Goal: Information Seeking & Learning: Learn about a topic

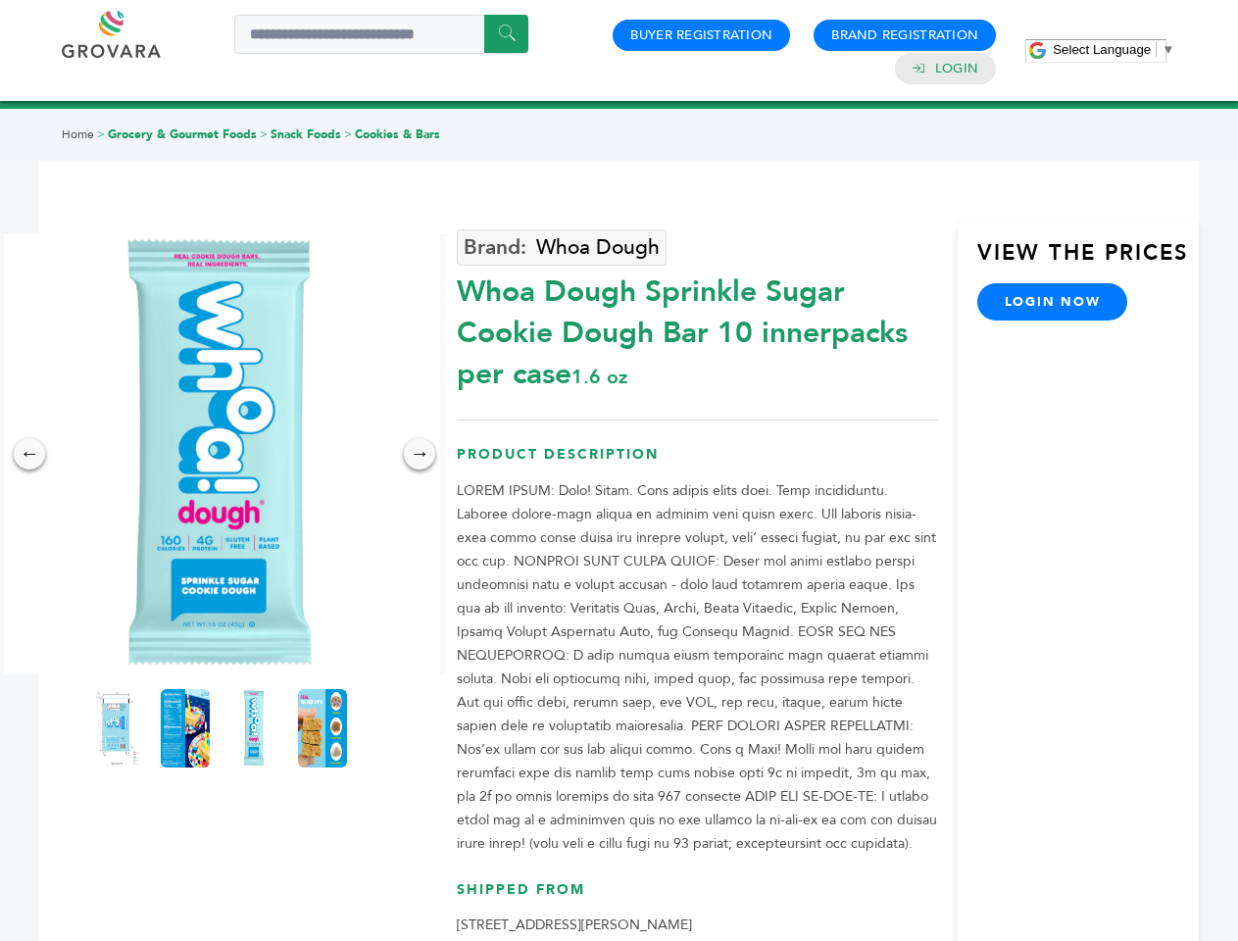
click at [1113, 49] on span "Select Language" at bounding box center [1102, 49] width 98 height 15
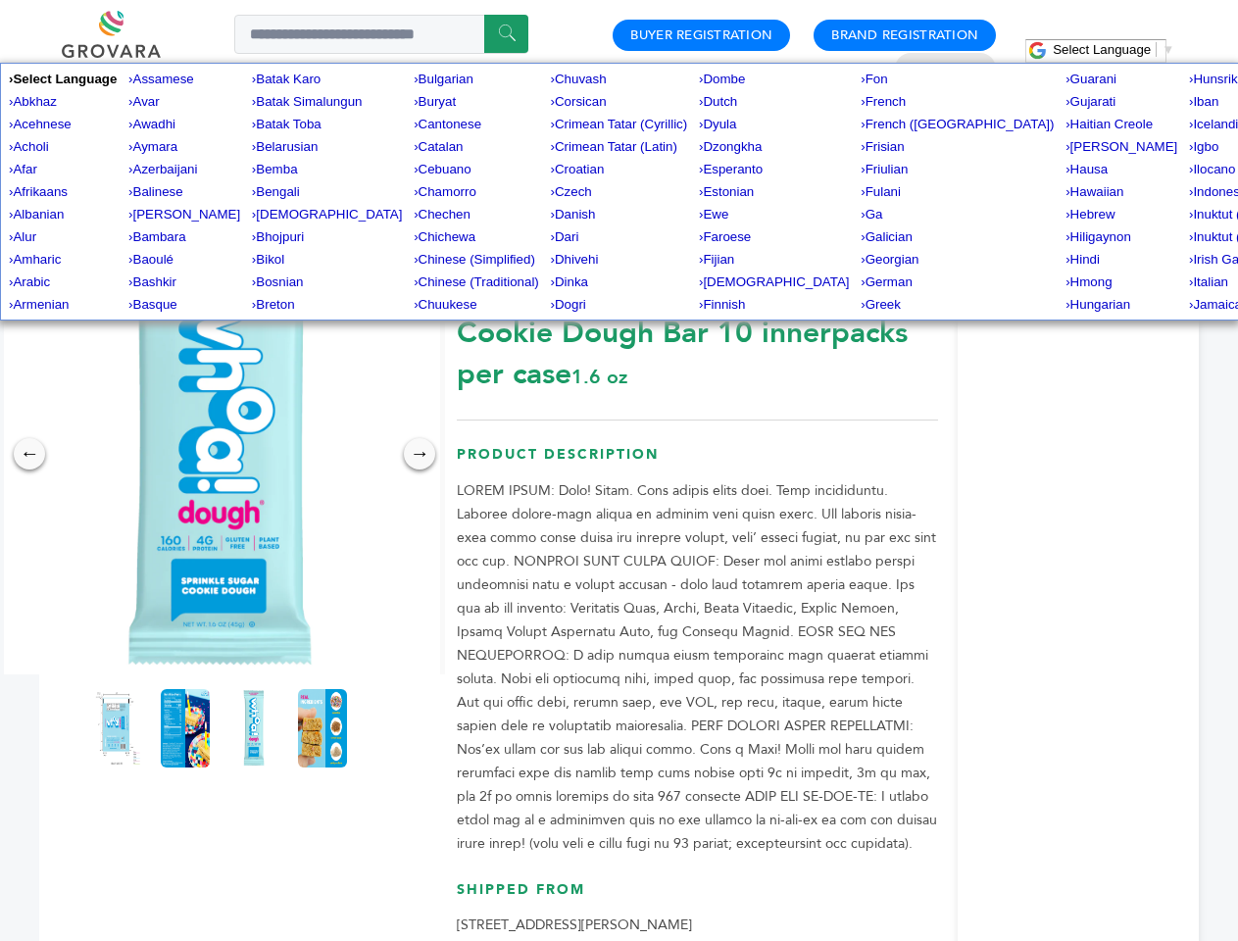
click at [220, 454] on img at bounding box center [219, 453] width 441 height 441
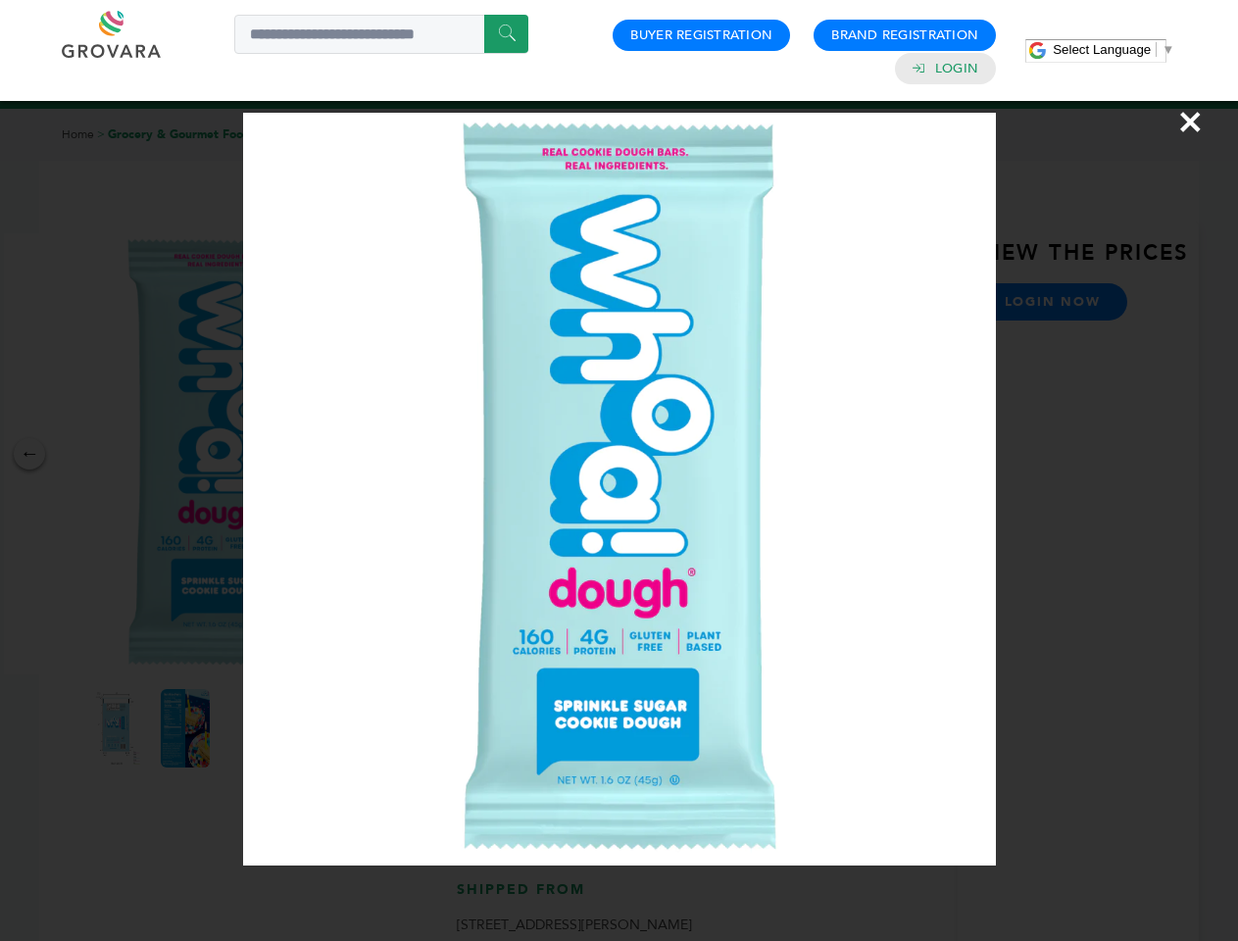
click at [29, 454] on div "×" at bounding box center [619, 470] width 1238 height 941
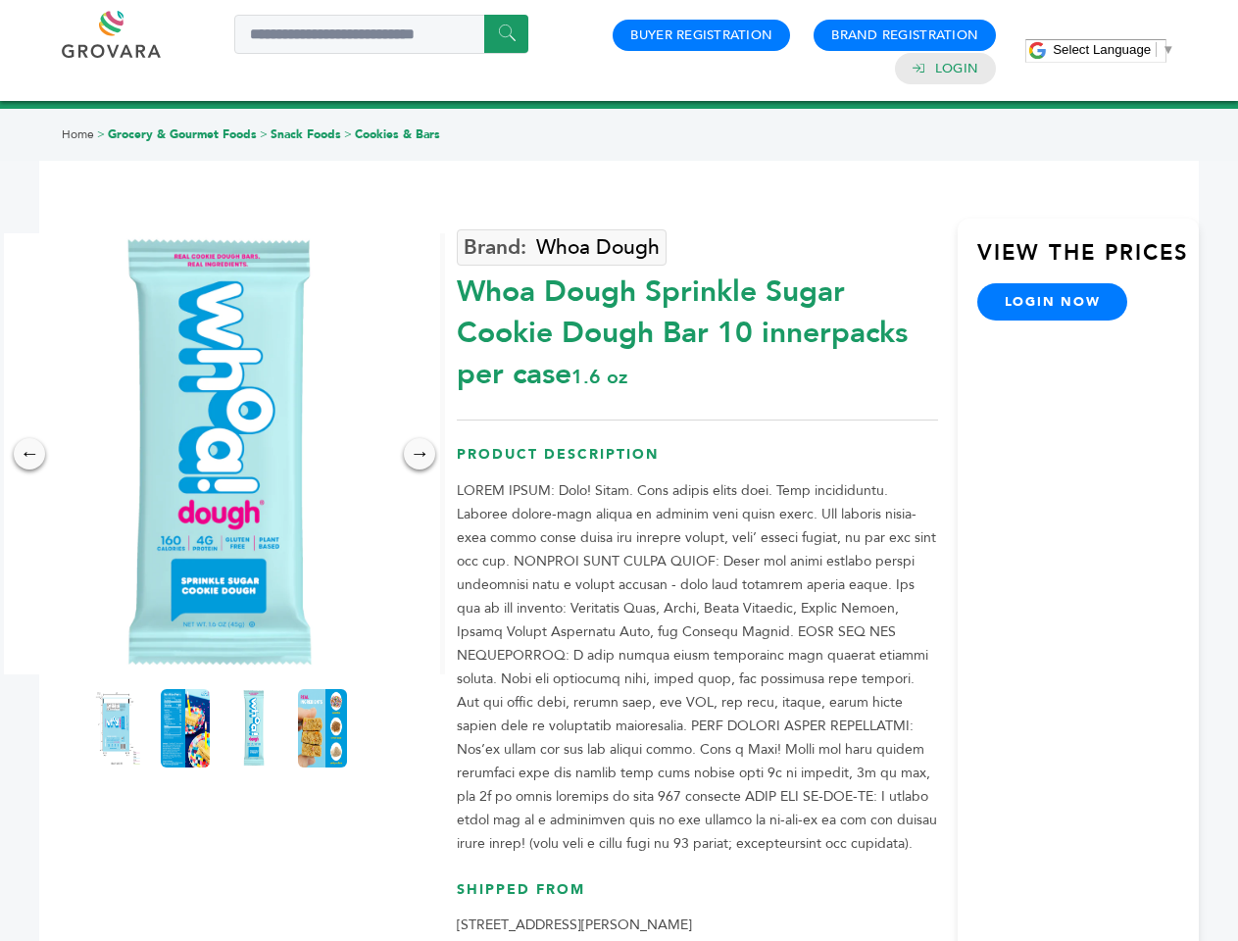
click at [420, 454] on div "→" at bounding box center [419, 453] width 31 height 31
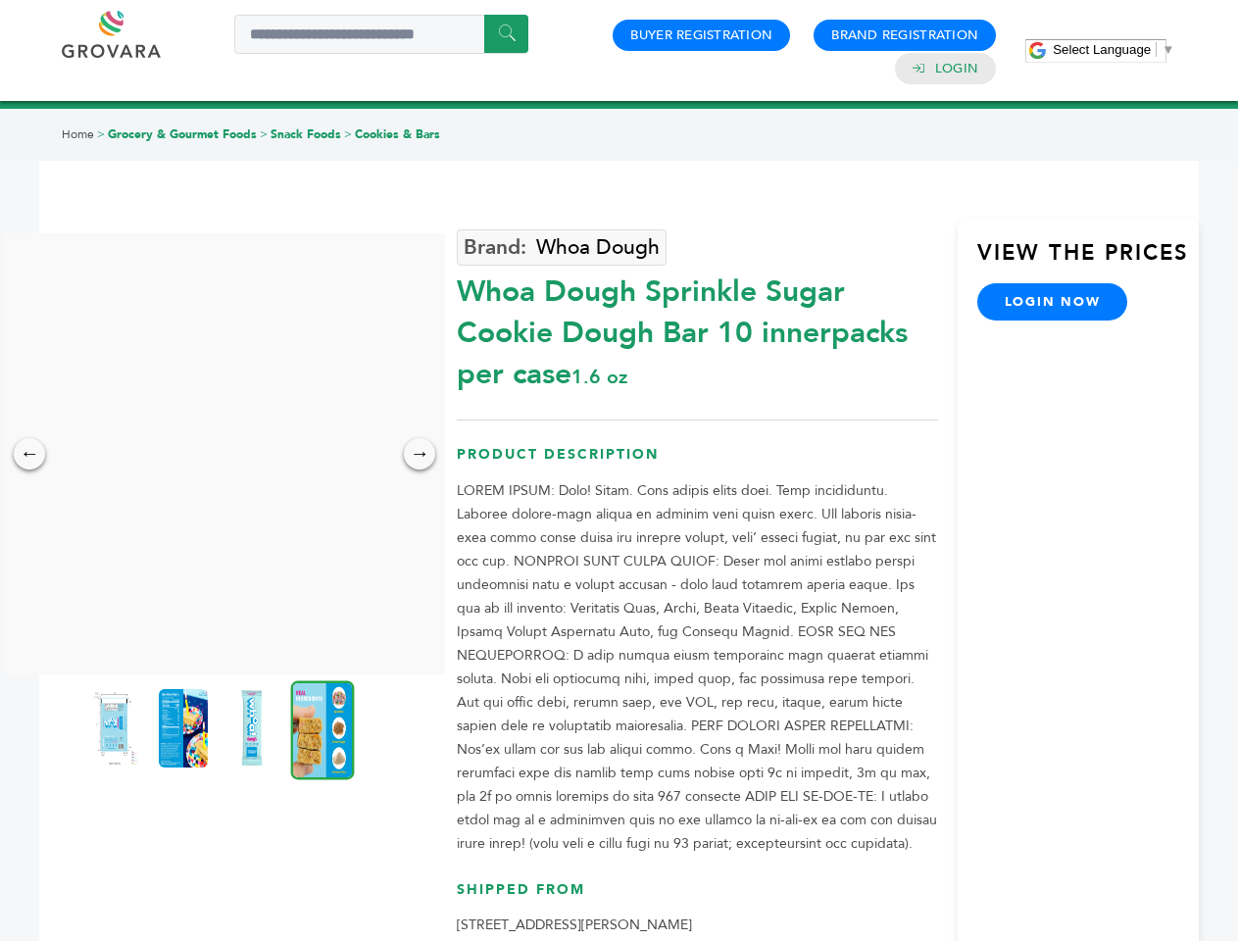
click at [117, 728] on img at bounding box center [114, 728] width 49 height 78
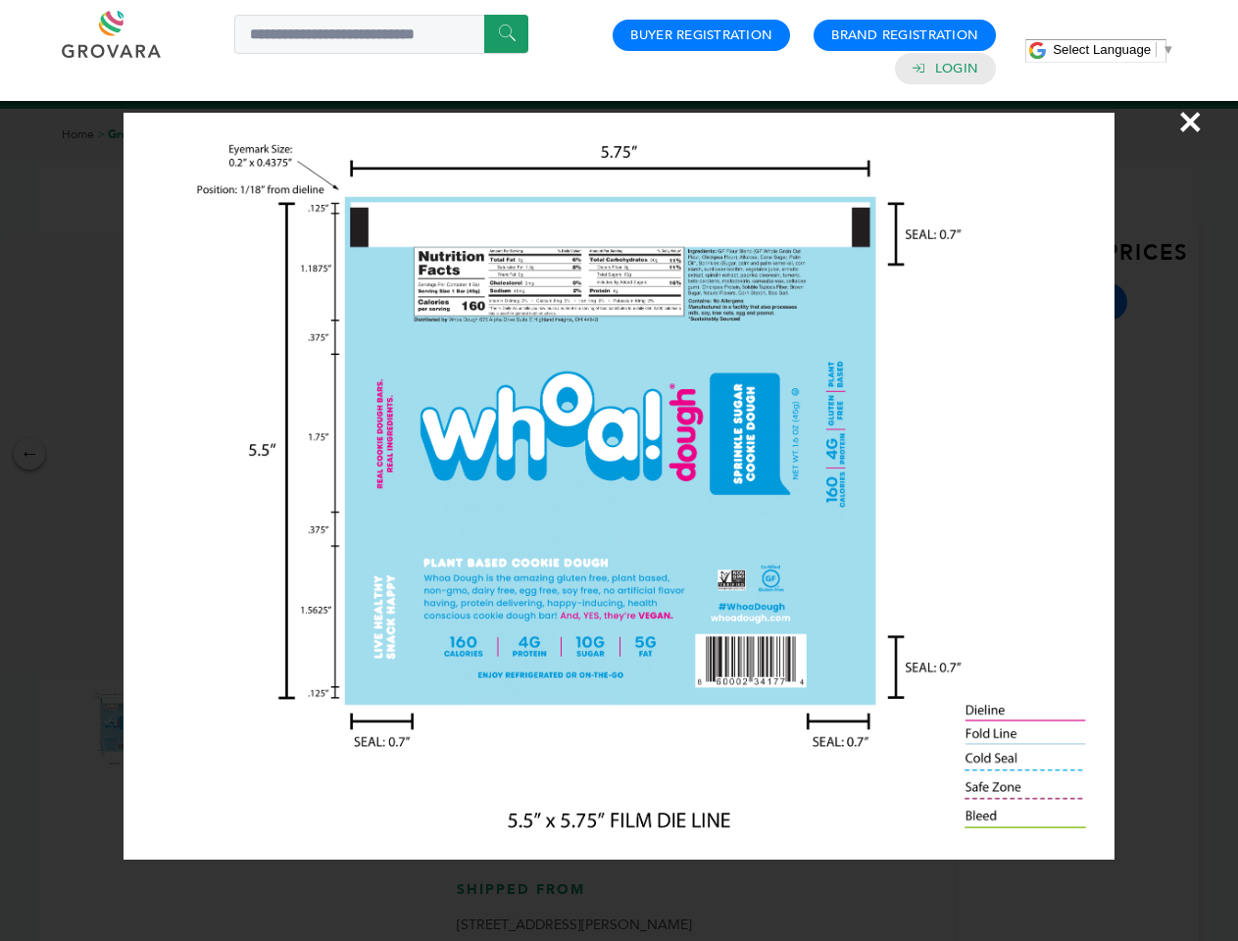
click at [185, 728] on div "×" at bounding box center [619, 470] width 1238 height 941
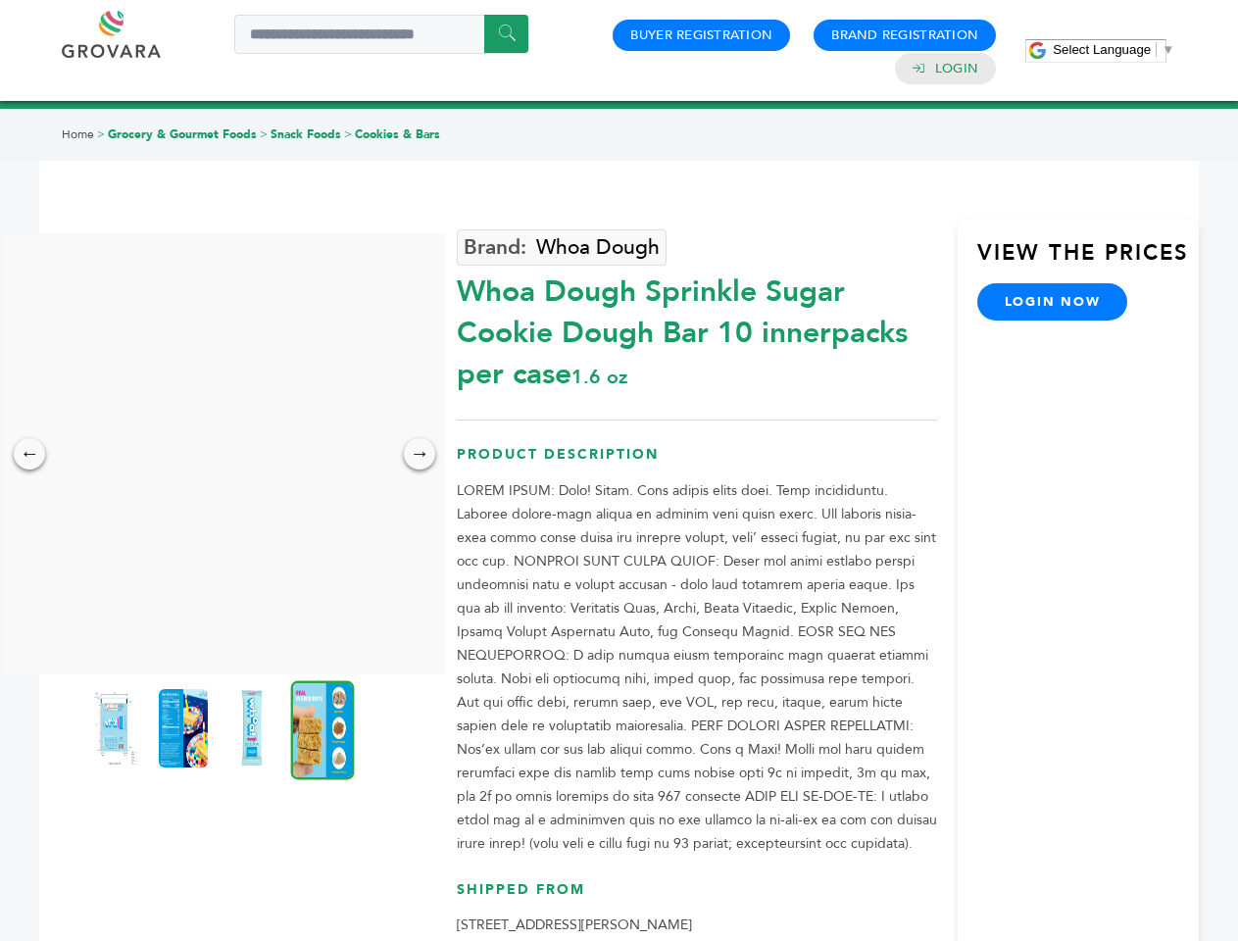
click at [254, 728] on img at bounding box center [251, 728] width 49 height 78
